Goal: Task Accomplishment & Management: Manage account settings

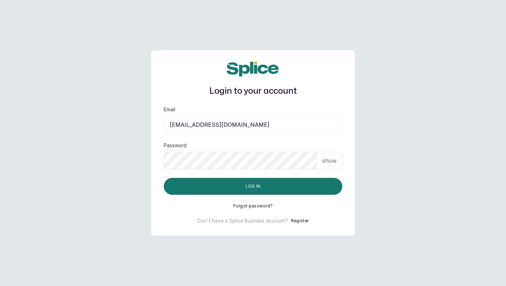
click at [255, 129] on input "[EMAIL_ADDRESS][DOMAIN_NAME]" at bounding box center [253, 125] width 179 height 18
type input "[EMAIL_ADDRESS][DOMAIN_NAME]"
click at [333, 164] on p "show" at bounding box center [329, 160] width 14 height 8
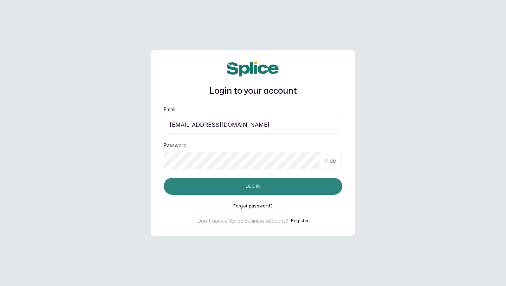
click at [285, 187] on button "Log in" at bounding box center [253, 186] width 179 height 17
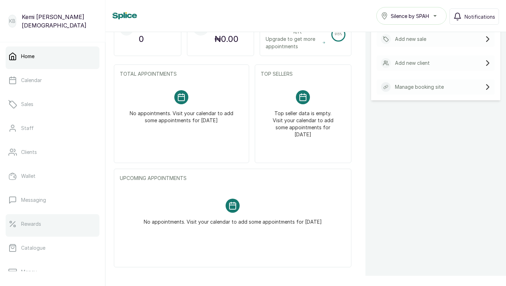
scroll to position [110, 0]
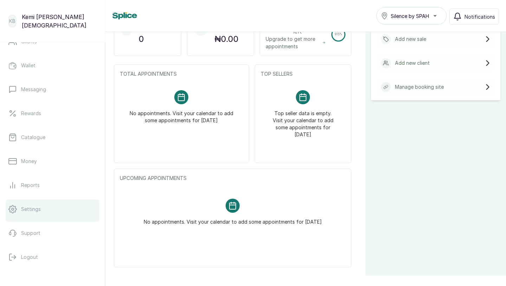
click at [41, 200] on link "Settings" at bounding box center [53, 209] width 94 height 20
